Goal: Transaction & Acquisition: Purchase product/service

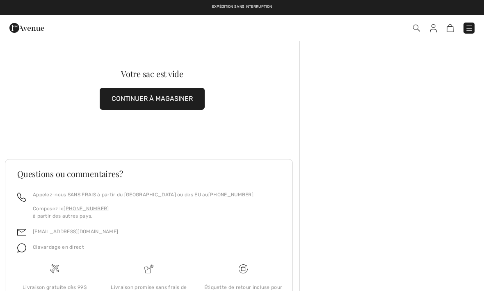
click at [171, 100] on button "CONTINUER À MAGASINER" at bounding box center [152, 99] width 105 height 22
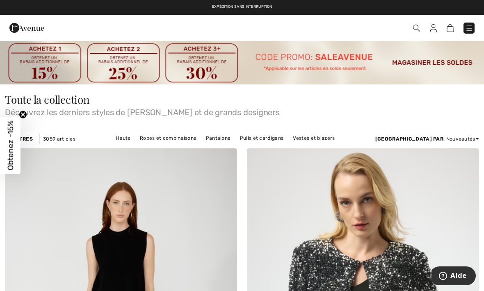
click at [433, 66] on img at bounding box center [242, 62] width 484 height 44
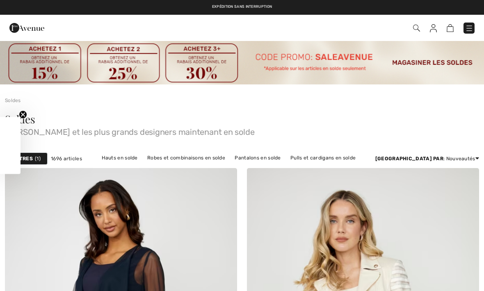
checkbox input "true"
click at [271, 161] on link "Pantalons en solde" at bounding box center [257, 157] width 54 height 11
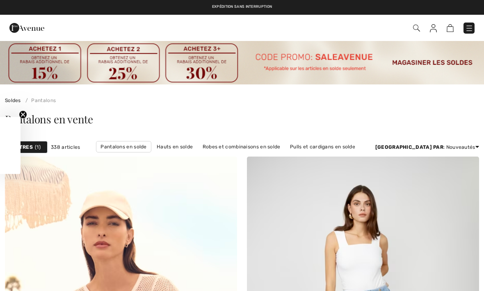
checkbox input "true"
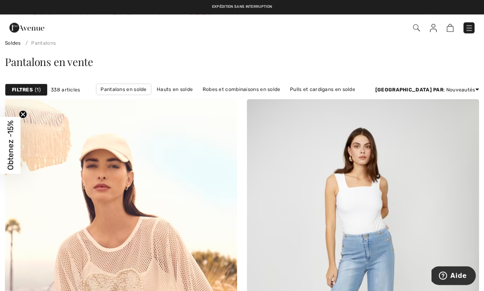
scroll to position [57, 0]
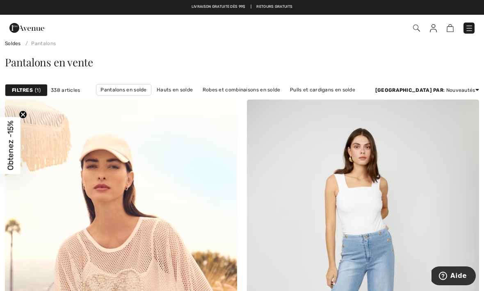
click at [27, 92] on strong "Filtres" at bounding box center [22, 89] width 21 height 7
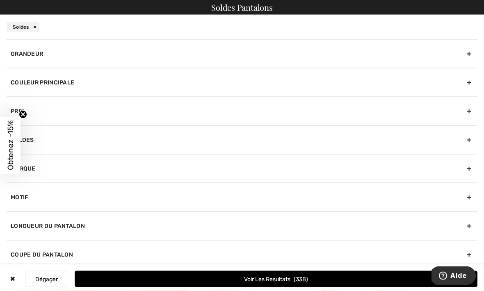
scroll to position [150, 0]
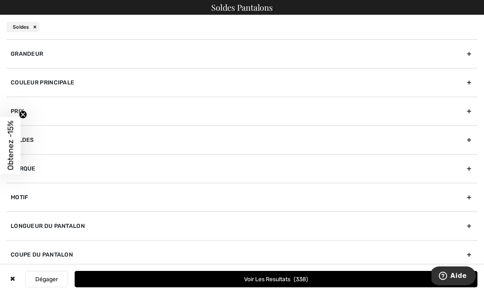
click at [76, 226] on div "Longueur du pantalon" at bounding box center [242, 225] width 470 height 29
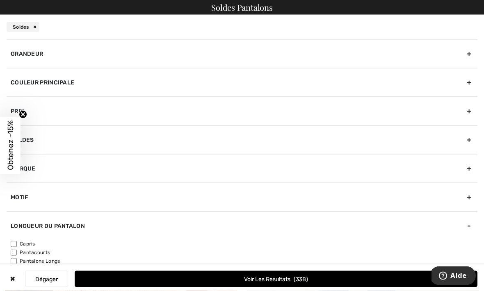
scroll to position [0, 0]
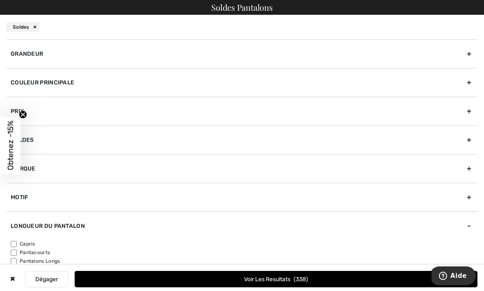
click at [27, 30] on div "Soldes" at bounding box center [23, 27] width 33 height 10
click at [254, 7] on div "Soldes Pantalons" at bounding box center [242, 7] width 484 height 15
click at [309, 287] on button "Voir les resultats 338" at bounding box center [276, 279] width 402 height 16
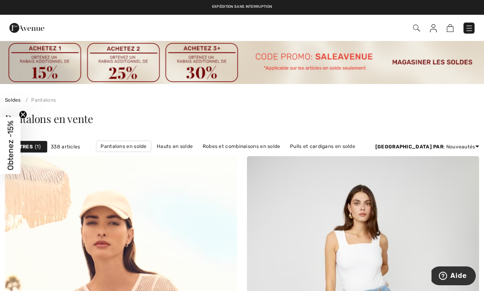
scroll to position [0, 0]
click at [417, 26] on img at bounding box center [416, 28] width 7 height 7
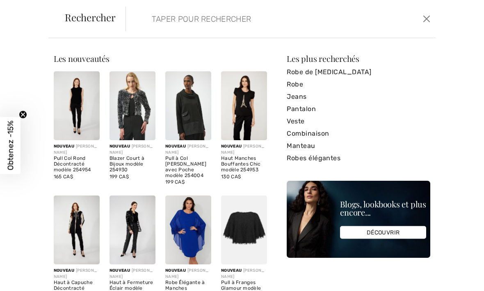
click at [161, 23] on input "search" at bounding box center [248, 19] width 206 height 25
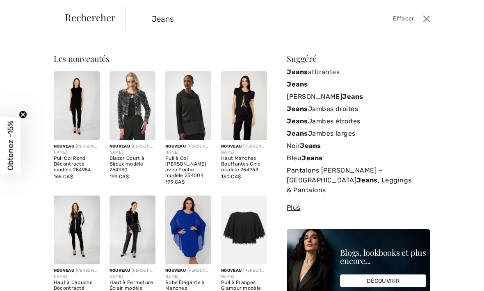
type input "Jeans"
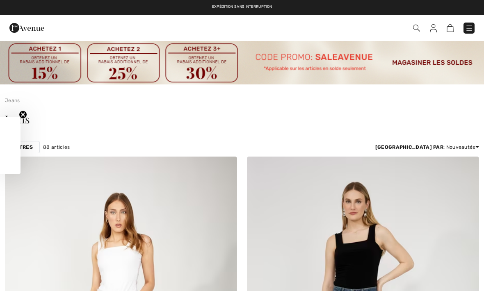
checkbox input "true"
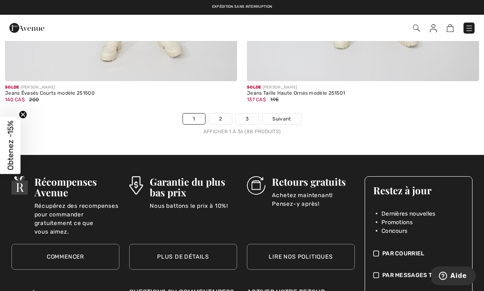
scroll to position [7121, 0]
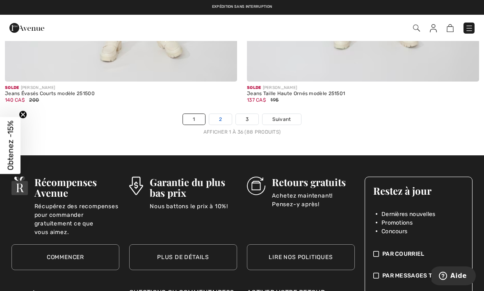
click at [219, 114] on link "2" at bounding box center [220, 119] width 23 height 11
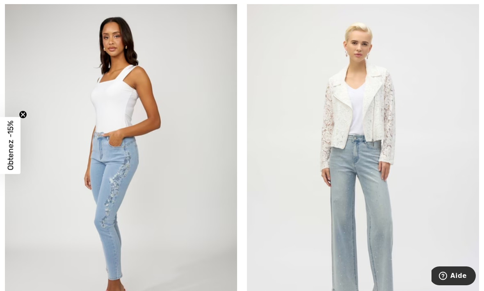
scroll to position [1762, 0]
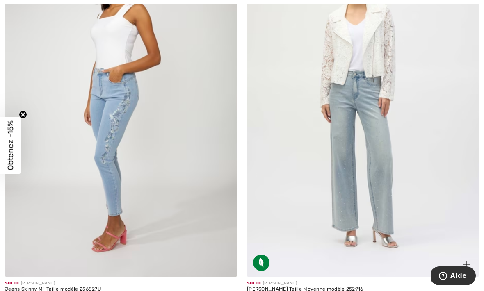
click at [387, 179] on img at bounding box center [363, 103] width 232 height 348
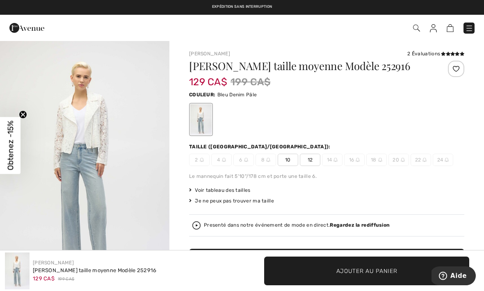
click at [288, 159] on span "10" at bounding box center [287, 160] width 20 height 12
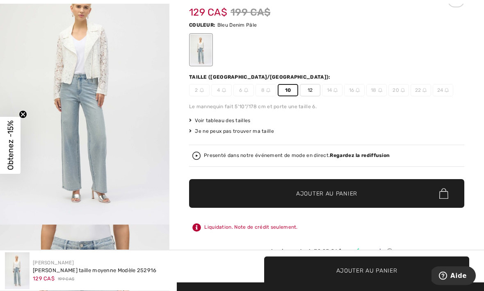
scroll to position [70, 0]
click at [344, 194] on span "Ajouter au panier" at bounding box center [326, 193] width 61 height 9
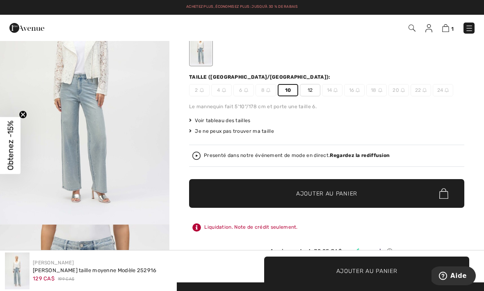
click at [472, 27] on img at bounding box center [469, 28] width 8 height 8
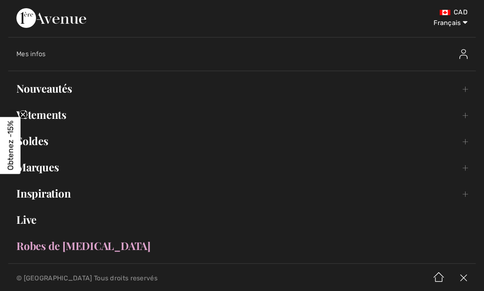
click at [45, 145] on link "Soldes Toggle submenu" at bounding box center [241, 141] width 467 height 18
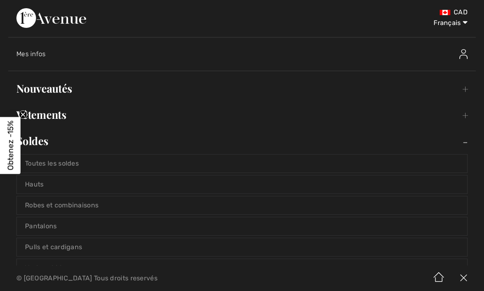
click at [41, 184] on link "Hauts" at bounding box center [242, 184] width 450 height 18
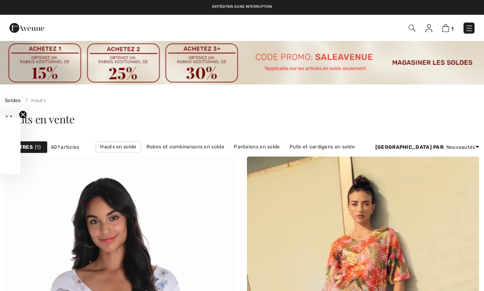
checkbox input "true"
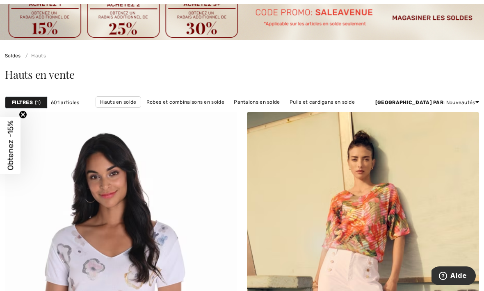
scroll to position [48, 0]
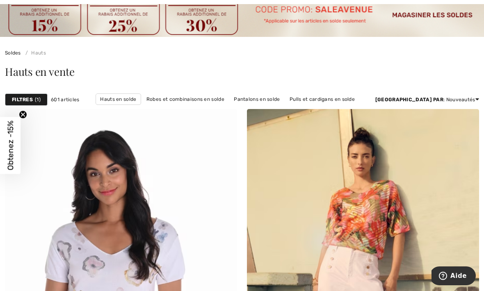
click at [31, 102] on strong "Filtres" at bounding box center [22, 99] width 21 height 7
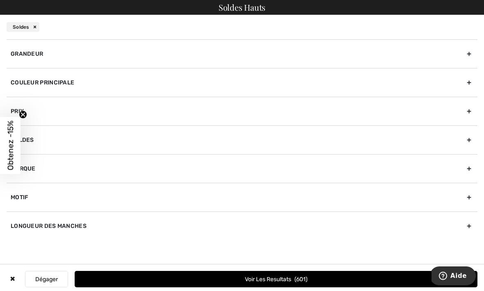
click at [272, 287] on button "Voir les resultats 601" at bounding box center [276, 279] width 402 height 16
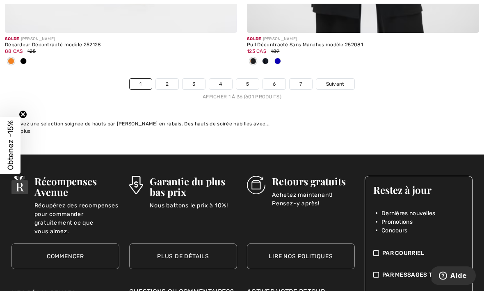
scroll to position [7238, 0]
click at [337, 79] on link "Suivant" at bounding box center [335, 84] width 38 height 11
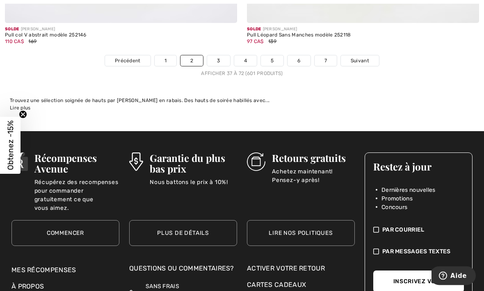
scroll to position [7193, 0]
click at [220, 55] on link "3" at bounding box center [218, 60] width 23 height 11
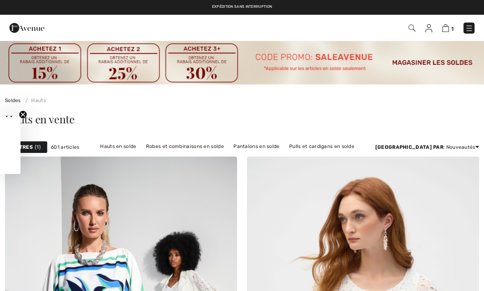
checkbox input "true"
click at [430, 31] on img at bounding box center [428, 28] width 7 height 8
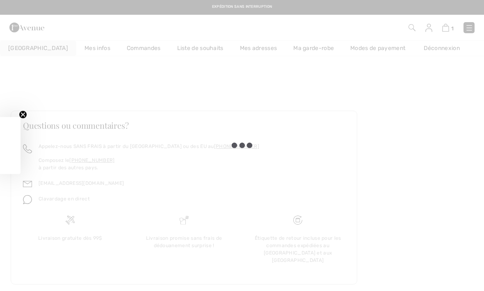
checkbox input "true"
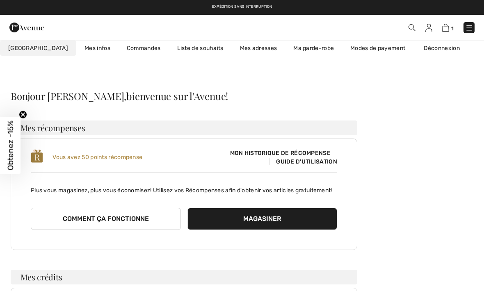
click at [469, 32] on img at bounding box center [469, 28] width 8 height 8
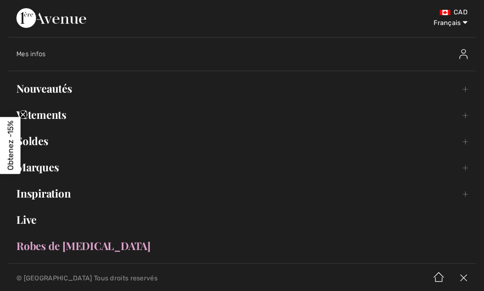
click at [43, 149] on link "Soldes Toggle submenu" at bounding box center [241, 141] width 467 height 18
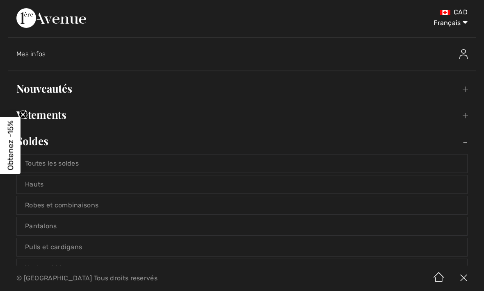
click at [41, 182] on link "Hauts" at bounding box center [242, 184] width 450 height 18
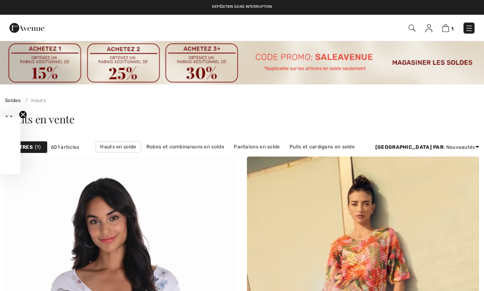
checkbox input "true"
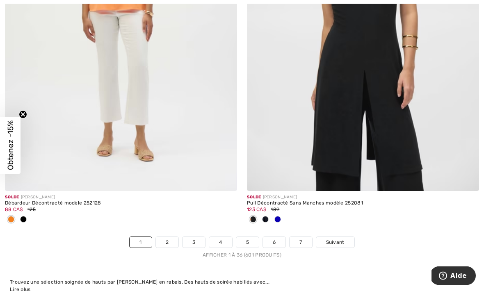
scroll to position [7080, 0]
click at [197, 240] on link "3" at bounding box center [193, 242] width 23 height 11
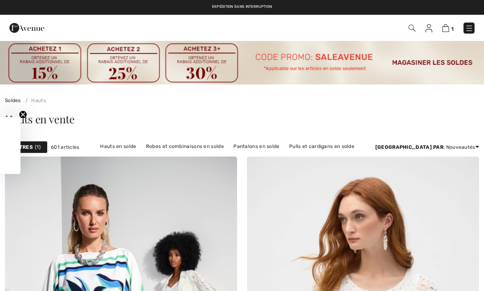
checkbox input "true"
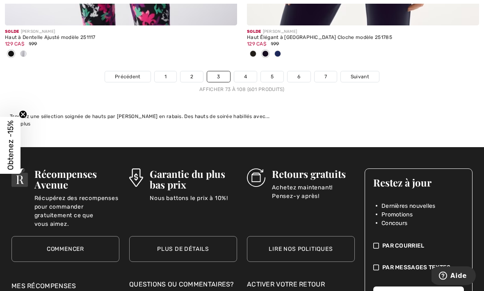
scroll to position [7299, 0]
click at [362, 73] on span "Suivant" at bounding box center [359, 76] width 18 height 7
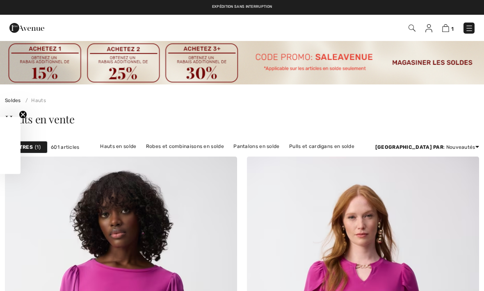
checkbox input "true"
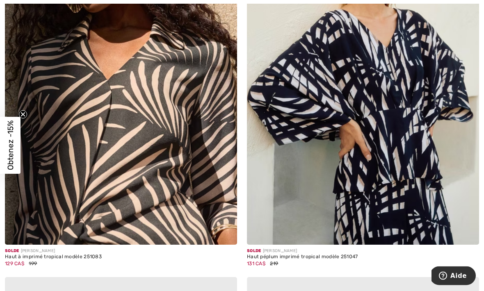
scroll to position [3417, 0]
click at [400, 137] on img at bounding box center [363, 71] width 232 height 348
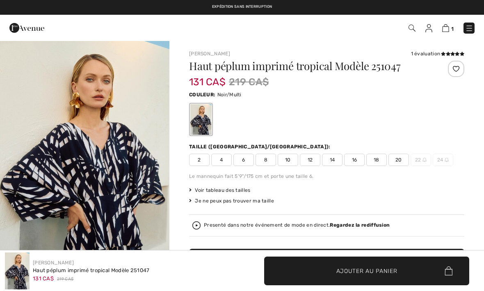
checkbox input "true"
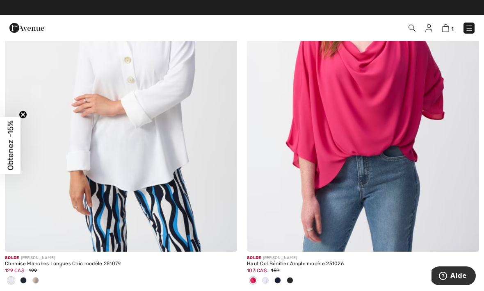
scroll to position [6628, 0]
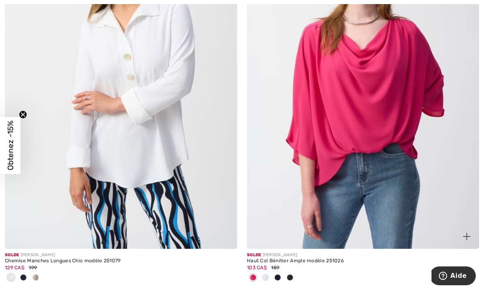
click at [384, 139] on img at bounding box center [363, 75] width 232 height 348
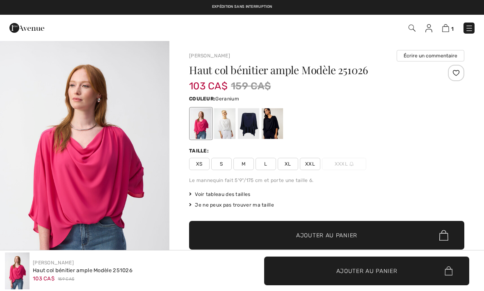
checkbox input "true"
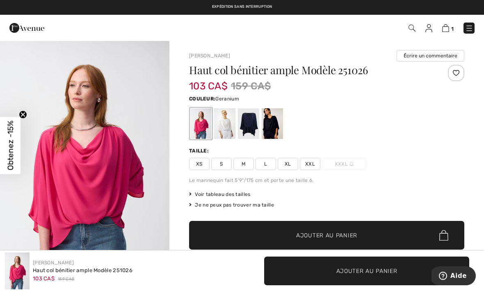
click at [247, 168] on span "M" at bounding box center [243, 164] width 20 height 12
click at [331, 233] on span "Ajouter au panier" at bounding box center [326, 235] width 61 height 9
click at [451, 27] on span "2" at bounding box center [451, 29] width 3 height 6
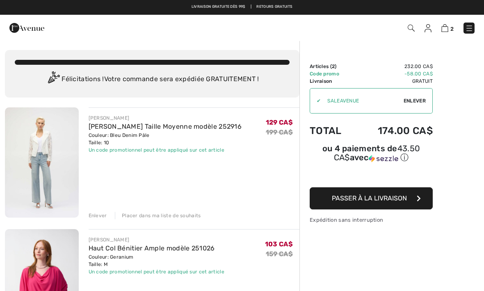
click at [472, 30] on img at bounding box center [469, 28] width 8 height 8
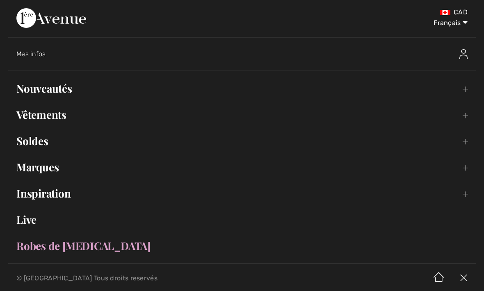
click at [39, 143] on link "Soldes Toggle submenu" at bounding box center [241, 141] width 467 height 18
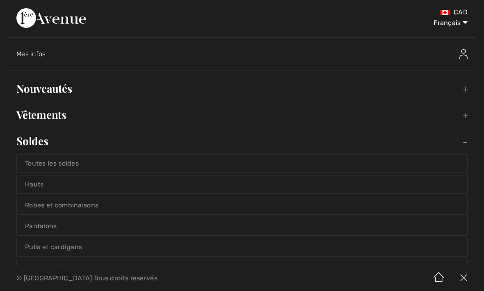
click at [39, 187] on link "Hauts" at bounding box center [242, 184] width 450 height 18
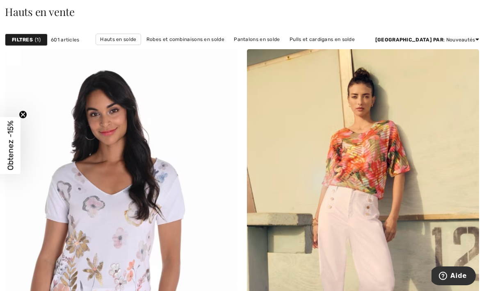
scroll to position [109, 0]
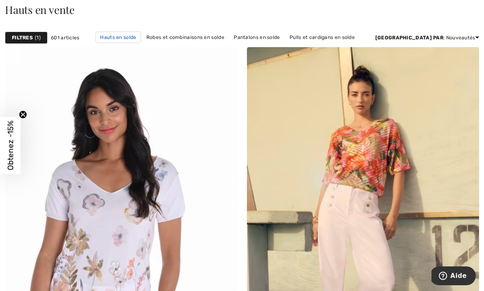
click at [141, 39] on link "Hauts en solde" at bounding box center [117, 37] width 45 height 11
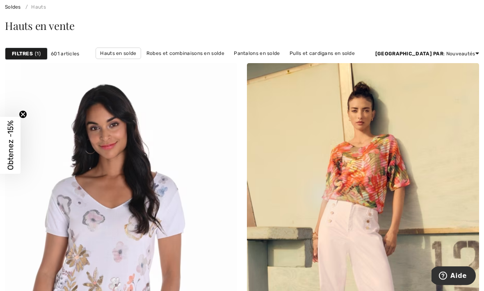
scroll to position [93, 0]
click at [25, 50] on strong "Filtres" at bounding box center [22, 53] width 21 height 7
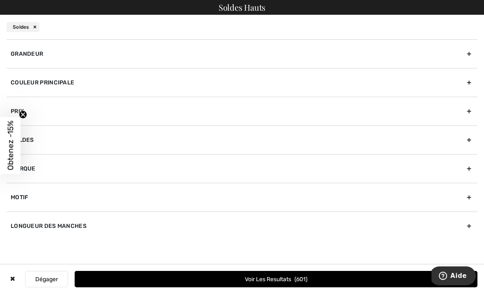
click at [75, 87] on div "Couleur Principale" at bounding box center [242, 82] width 470 height 29
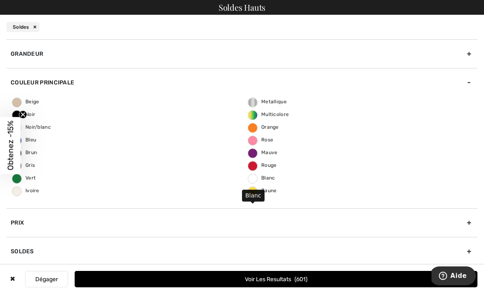
click at [270, 179] on span "Blanc" at bounding box center [261, 178] width 27 height 6
click at [0, 0] on input "Blanc" at bounding box center [0, 0] width 0 height 0
click at [325, 287] on button "Voir les resultats 17" at bounding box center [276, 279] width 402 height 16
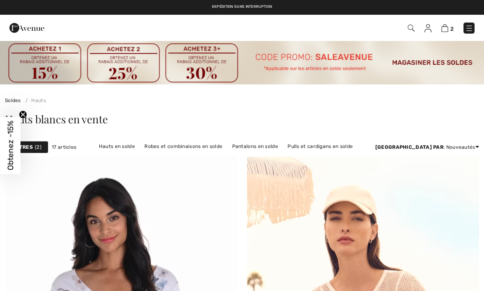
checkbox input "true"
click at [408, 30] on img at bounding box center [410, 28] width 7 height 7
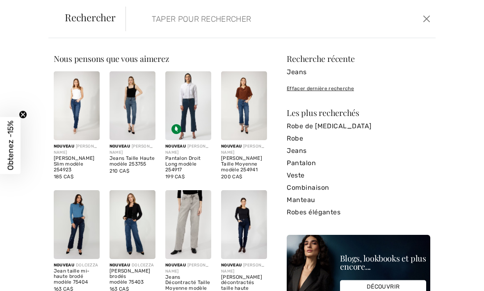
click at [142, 20] on form "Effacer" at bounding box center [272, 19] width 295 height 25
click at [161, 5] on div "Rechercher Effacer" at bounding box center [241, 19] width 387 height 38
click at [163, 23] on input "search" at bounding box center [248, 19] width 206 height 25
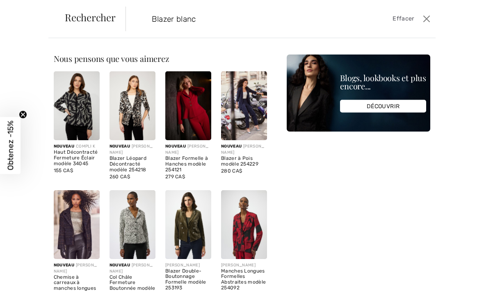
type input "Blazer blanc"
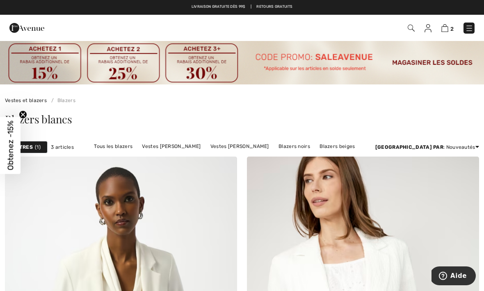
click at [472, 28] on img at bounding box center [469, 28] width 8 height 8
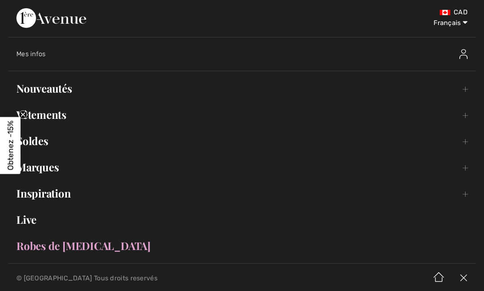
click at [43, 144] on link "Soldes Toggle submenu" at bounding box center [241, 141] width 467 height 18
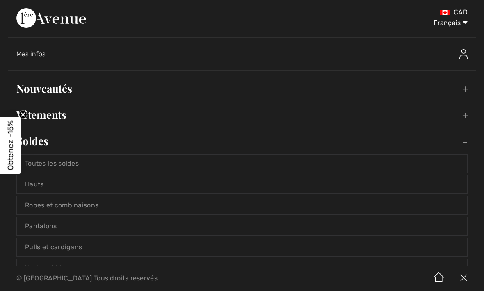
click at [64, 160] on link "Toutes les soldes" at bounding box center [242, 163] width 450 height 18
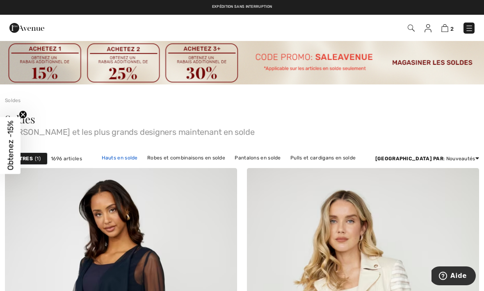
click at [142, 160] on link "Hauts en solde" at bounding box center [120, 157] width 44 height 11
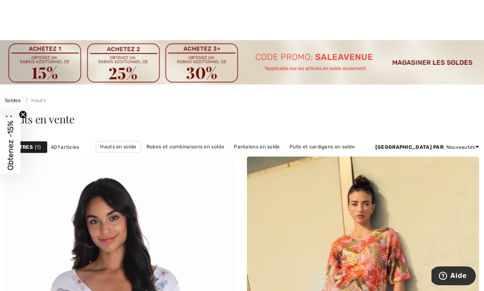
click at [453, 62] on img at bounding box center [242, 62] width 484 height 44
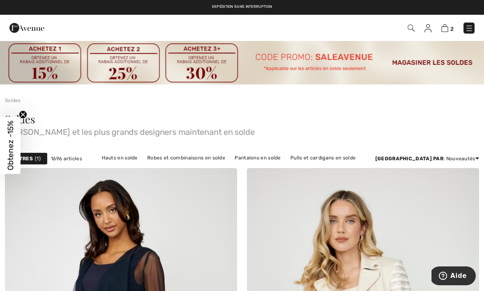
click at [407, 28] on img at bounding box center [410, 28] width 7 height 7
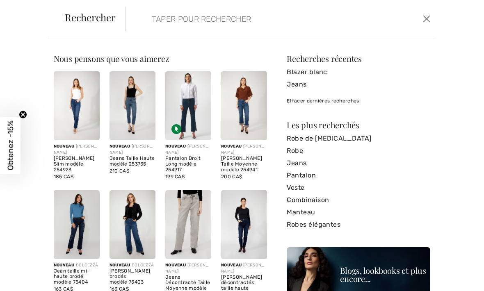
click at [162, 20] on input "search" at bounding box center [248, 19] width 206 height 25
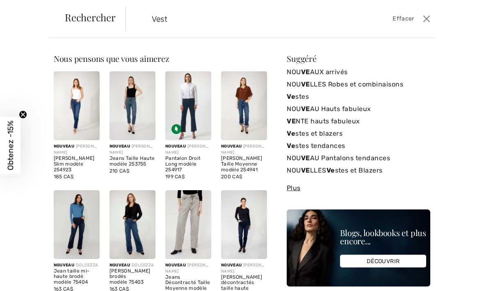
type input "Veste"
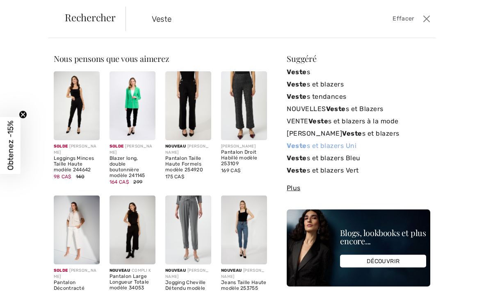
click at [340, 145] on link "Veste s et blazers Uni" at bounding box center [357, 146] width 143 height 12
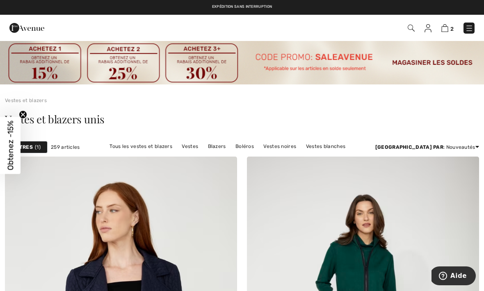
click at [468, 30] on img at bounding box center [469, 28] width 8 height 8
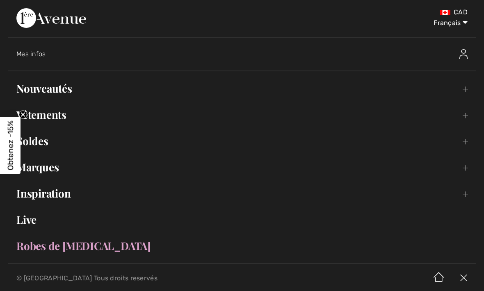
click at [41, 144] on link "Soldes Toggle submenu" at bounding box center [241, 141] width 467 height 18
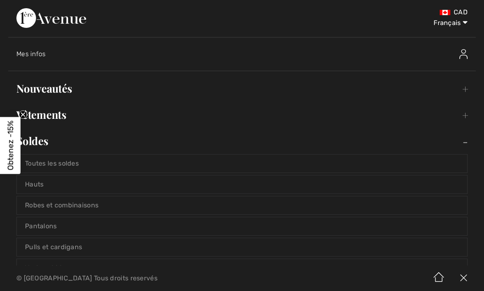
click at [66, 166] on link "Toutes les soldes" at bounding box center [242, 163] width 450 height 18
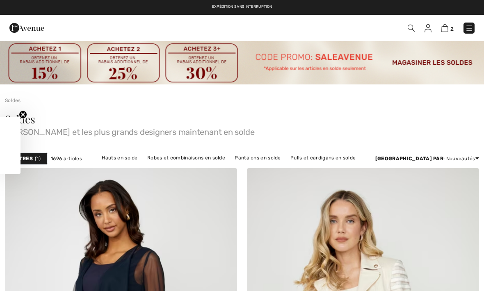
checkbox input "true"
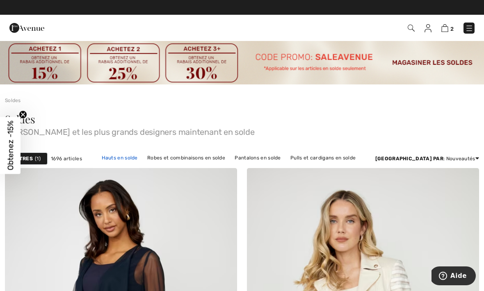
click at [142, 158] on link "Hauts en solde" at bounding box center [120, 157] width 44 height 11
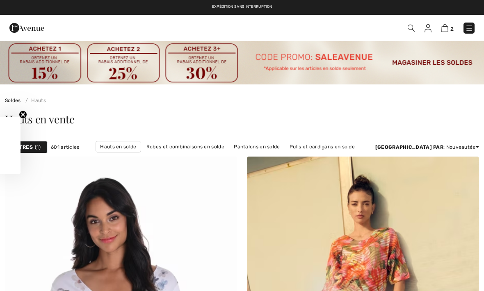
checkbox input "true"
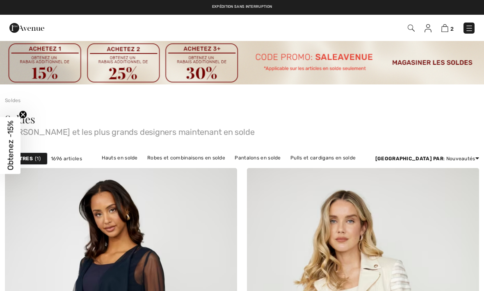
checkbox input "true"
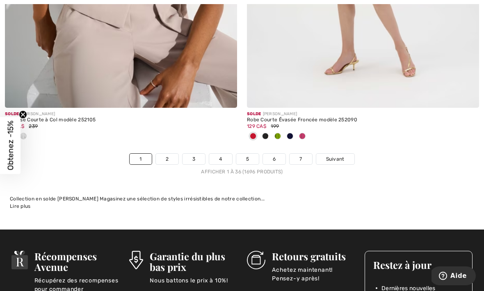
scroll to position [7107, 0]
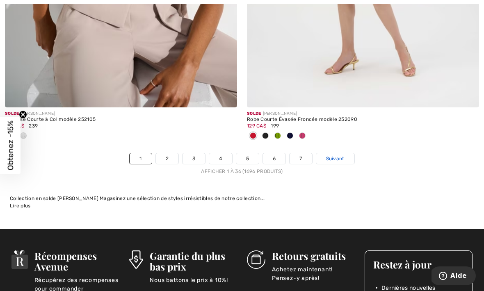
click at [342, 155] on span "Suivant" at bounding box center [335, 158] width 18 height 7
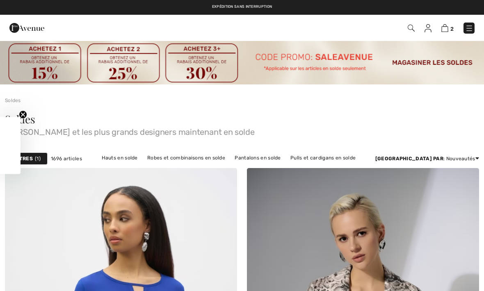
checkbox input "true"
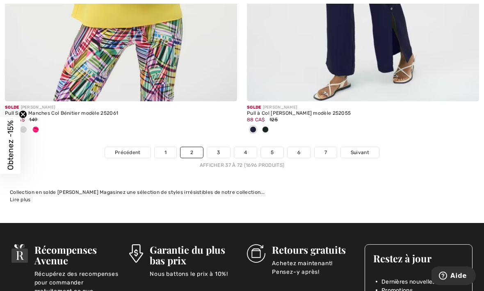
scroll to position [7235, 0]
click at [358, 149] on span "Suivant" at bounding box center [359, 152] width 18 height 7
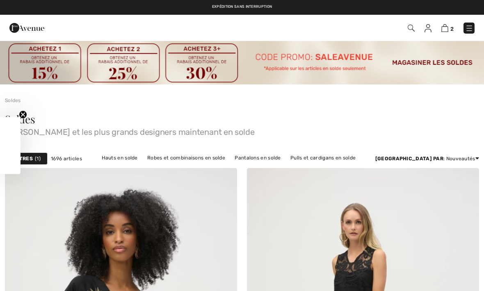
checkbox input "true"
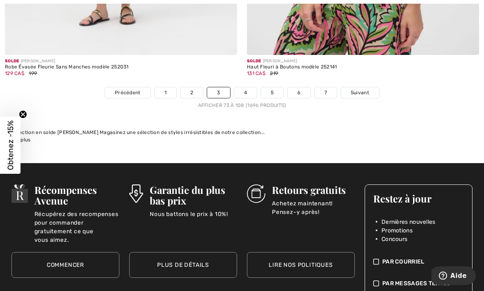
scroll to position [7254, 0]
click at [356, 89] on span "Suivant" at bounding box center [359, 92] width 18 height 7
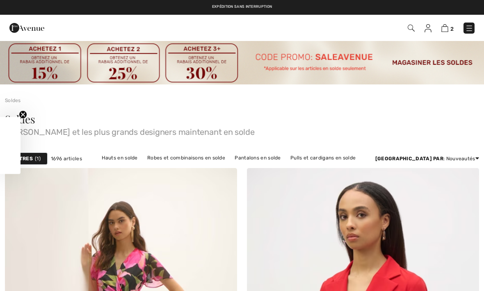
checkbox input "true"
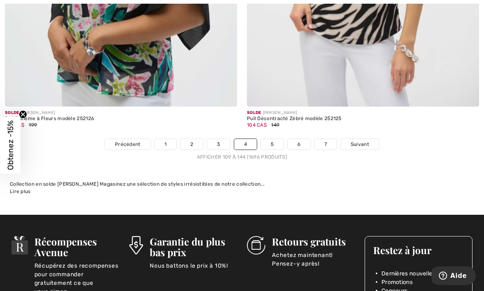
scroll to position [7148, 0]
click at [273, 140] on link "5" at bounding box center [272, 144] width 23 height 11
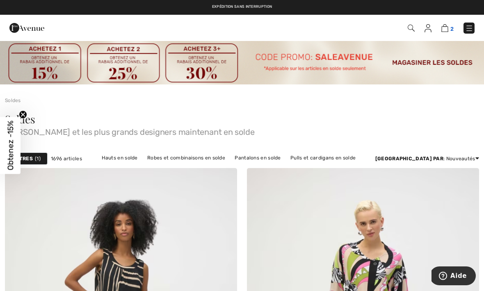
click at [447, 32] on img at bounding box center [444, 28] width 7 height 8
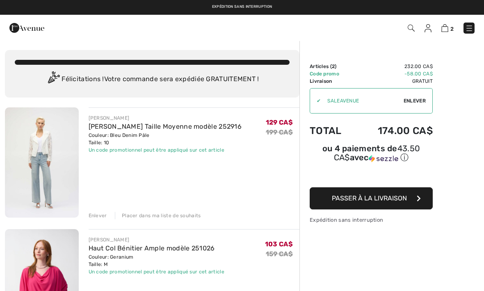
click at [48, 155] on img at bounding box center [42, 162] width 74 height 110
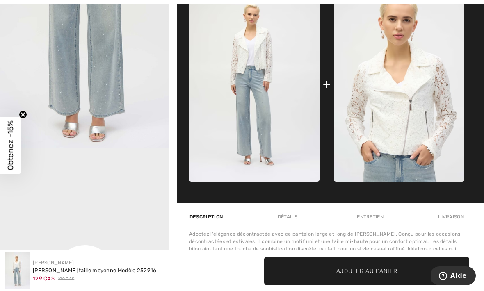
scroll to position [400, 0]
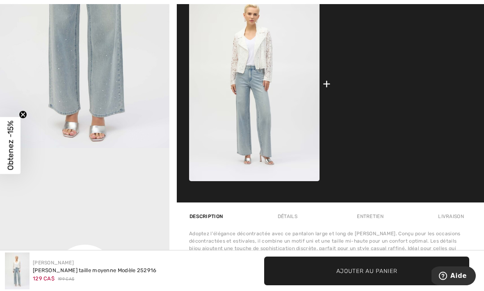
click at [406, 105] on img at bounding box center [399, 83] width 130 height 195
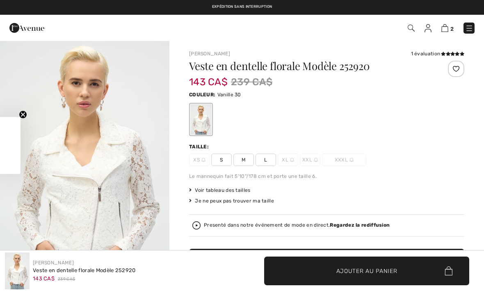
checkbox input "true"
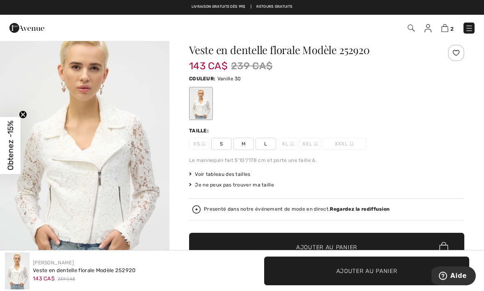
scroll to position [16, 0]
click at [241, 147] on span "M" at bounding box center [243, 144] width 20 height 12
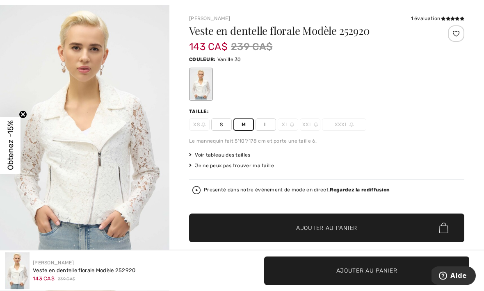
scroll to position [35, 0]
click at [335, 229] on span "Ajouter au panier" at bounding box center [326, 228] width 61 height 9
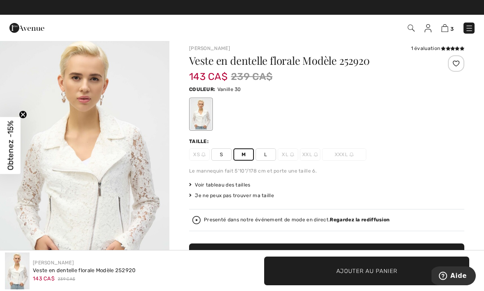
scroll to position [0, 0]
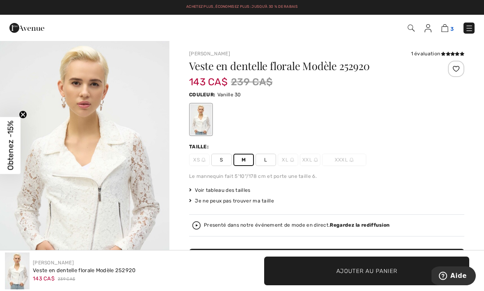
click at [453, 30] on span "3" at bounding box center [451, 29] width 3 height 6
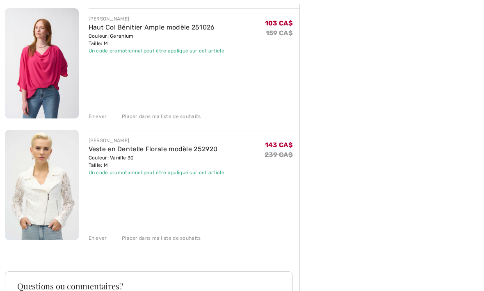
scroll to position [221, 0]
click at [50, 200] on img at bounding box center [42, 185] width 74 height 110
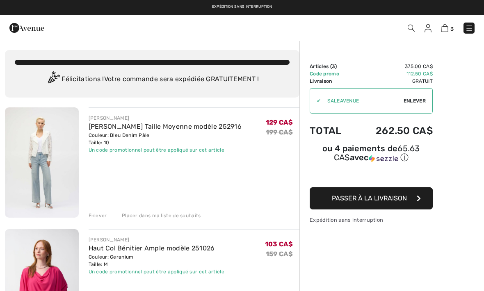
click at [376, 202] on span "Passer à la livraison" at bounding box center [369, 198] width 75 height 8
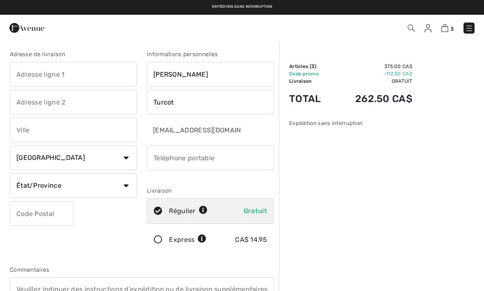
click at [22, 78] on input "text" at bounding box center [73, 74] width 127 height 25
type input "[STREET_ADDRESS]"
click at [26, 132] on input "text" at bounding box center [73, 130] width 127 height 25
type input "[GEOGRAPHIC_DATA]"
click at [61, 152] on select "Pays [GEOGRAPHIC_DATA] [GEOGRAPHIC_DATA] [GEOGRAPHIC_DATA] [GEOGRAPHIC_DATA] [G…" at bounding box center [73, 157] width 127 height 25
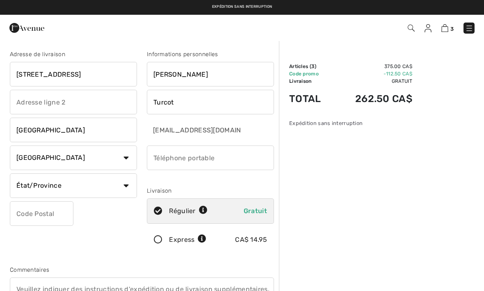
click at [127, 186] on select "État/Province [GEOGRAPHIC_DATA][PERSON_NAME][GEOGRAPHIC_DATA] [GEOGRAPHIC_DATA]…" at bounding box center [73, 185] width 127 height 25
select select "QC"
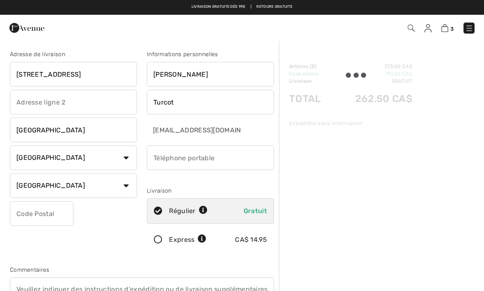
click at [27, 209] on input "text" at bounding box center [42, 213] width 64 height 25
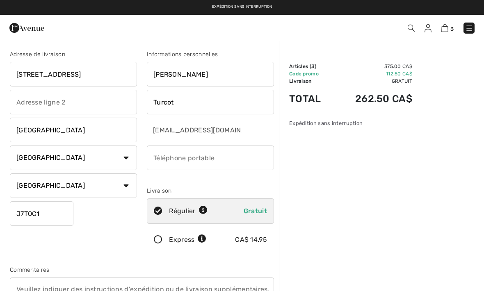
type input "J7T0C1"
click at [166, 161] on input "phone" at bounding box center [210, 157] width 127 height 25
type input "4"
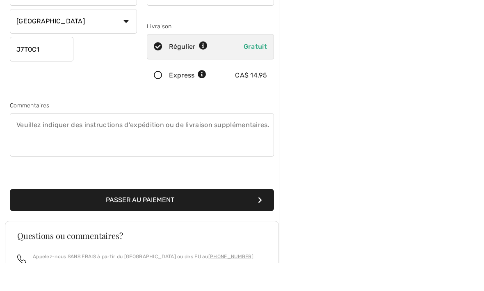
scroll to position [137, 0]
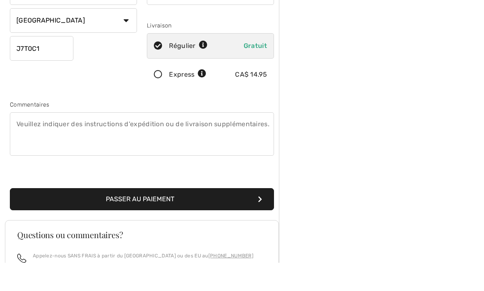
type input "5146080709"
click at [219, 216] on button "Passer au paiement" at bounding box center [142, 227] width 264 height 22
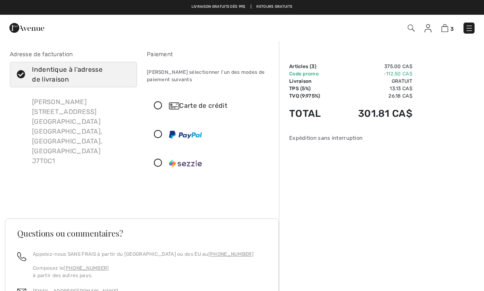
click at [159, 106] on icon at bounding box center [158, 106] width 22 height 9
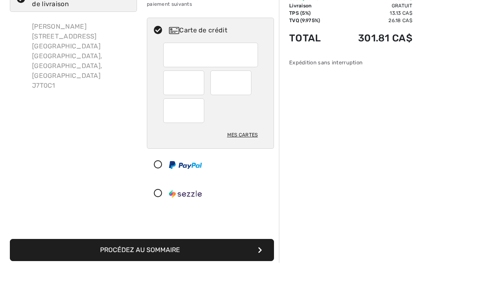
scroll to position [48, 0]
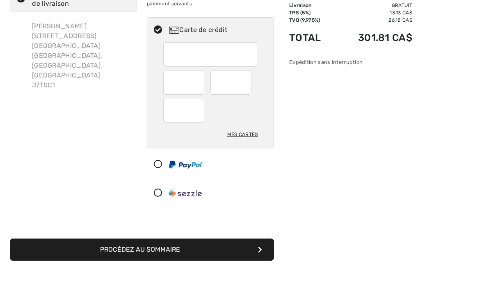
click at [165, 267] on button "Procédez au sommaire" at bounding box center [142, 278] width 264 height 22
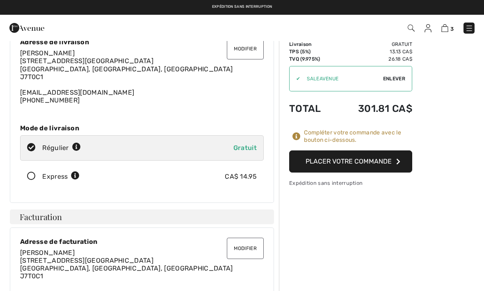
scroll to position [19, 0]
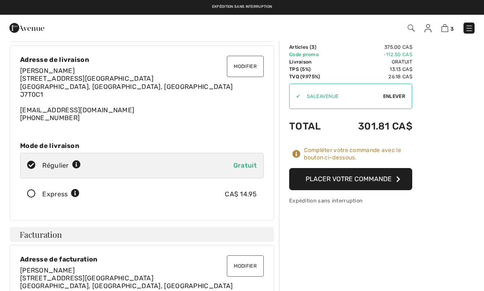
click at [374, 181] on button "Placer votre commande" at bounding box center [350, 179] width 123 height 22
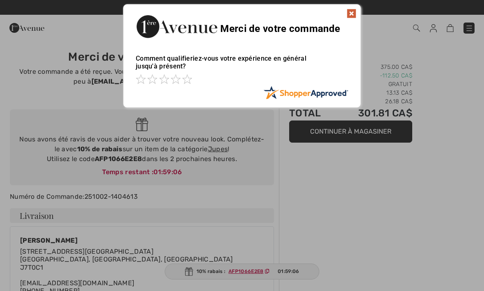
click at [185, 83] on span at bounding box center [187, 79] width 10 height 10
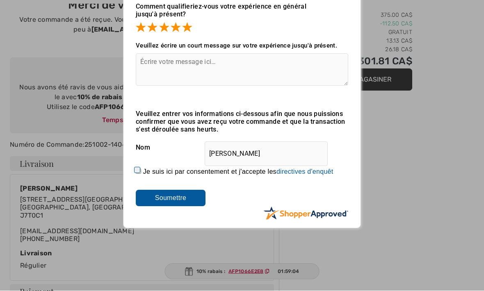
scroll to position [52, 0]
click at [181, 200] on input "Soumettre" at bounding box center [171, 198] width 70 height 16
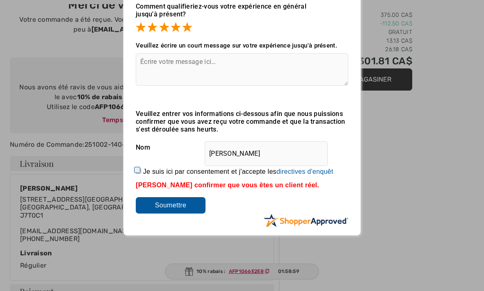
click at [144, 173] on label "Je suis ici par consentement et j'accepte les En soumettant une évaluation, vou…" at bounding box center [238, 171] width 190 height 7
click at [141, 173] on input "Je suis ici par consentement et j'accepte les En soumettant une évaluation, vou…" at bounding box center [138, 170] width 5 height 5
checkbox input "true"
click at [182, 210] on input "Soumettre" at bounding box center [171, 205] width 70 height 16
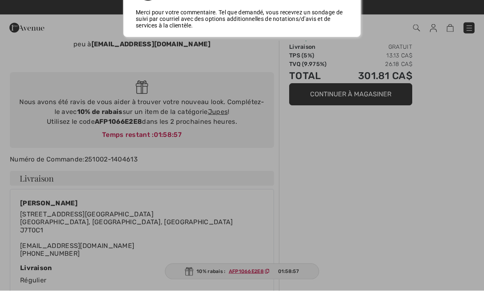
scroll to position [0, 0]
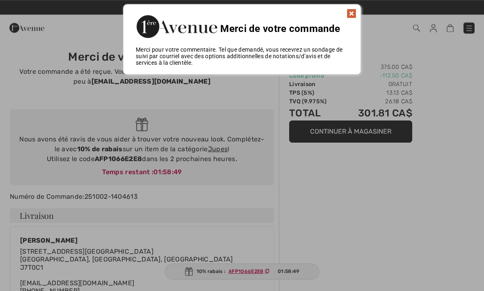
click at [353, 12] on img at bounding box center [351, 14] width 10 height 10
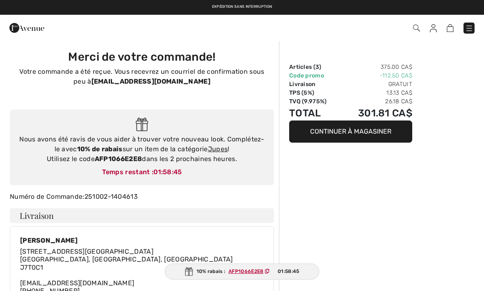
click at [435, 32] on img at bounding box center [432, 28] width 7 height 8
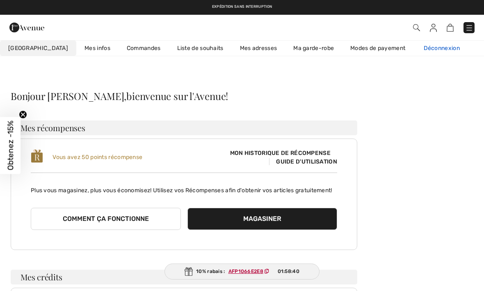
click at [420, 47] on link "Déconnexion" at bounding box center [445, 48] width 61 height 15
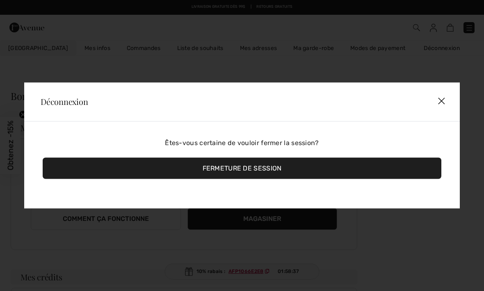
click at [270, 170] on div "Fermeture de session" at bounding box center [242, 168] width 398 height 21
